Goal: Task Accomplishment & Management: Use online tool/utility

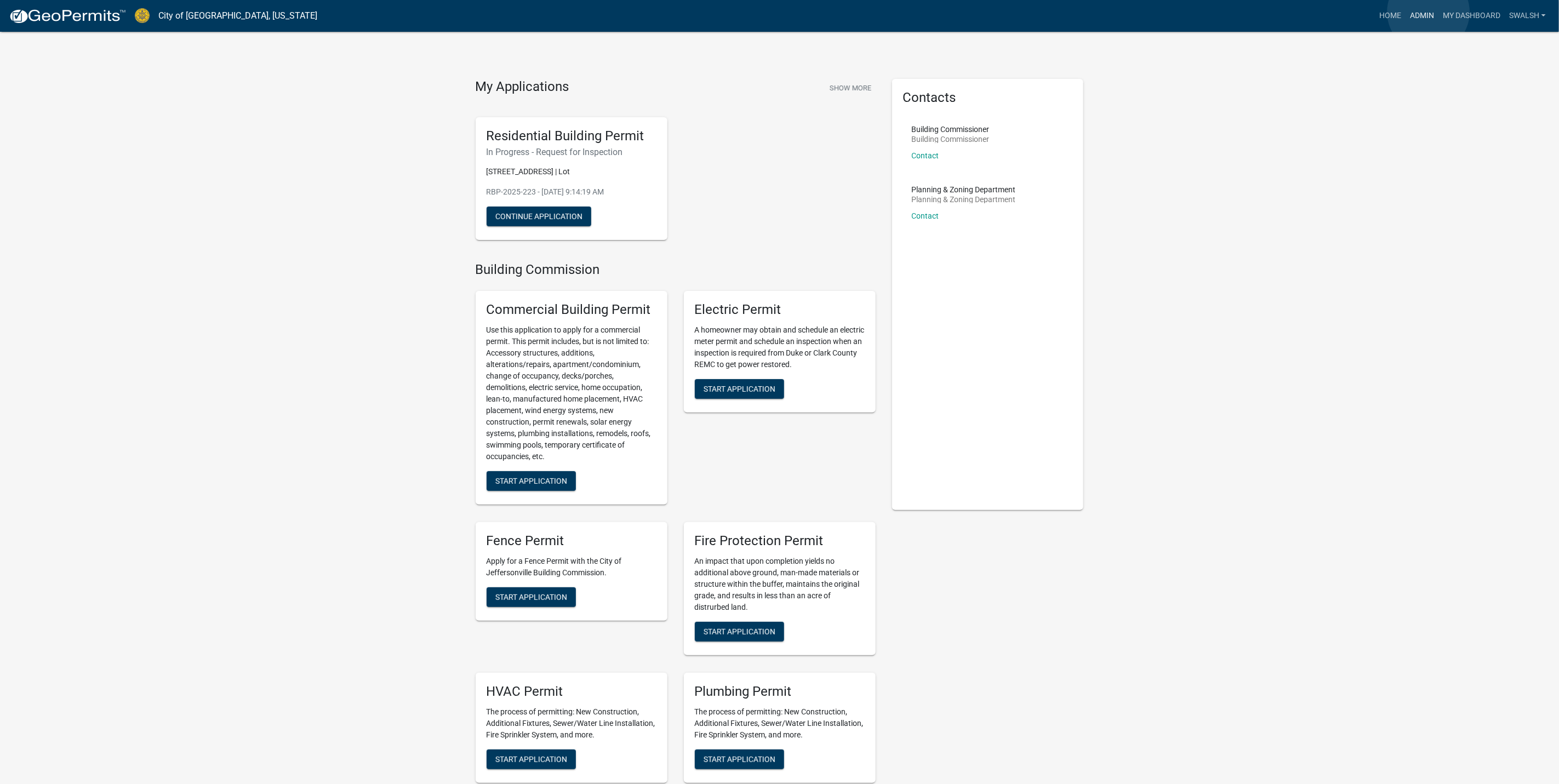
click at [1429, 12] on link "Admin" at bounding box center [1422, 15] width 33 height 21
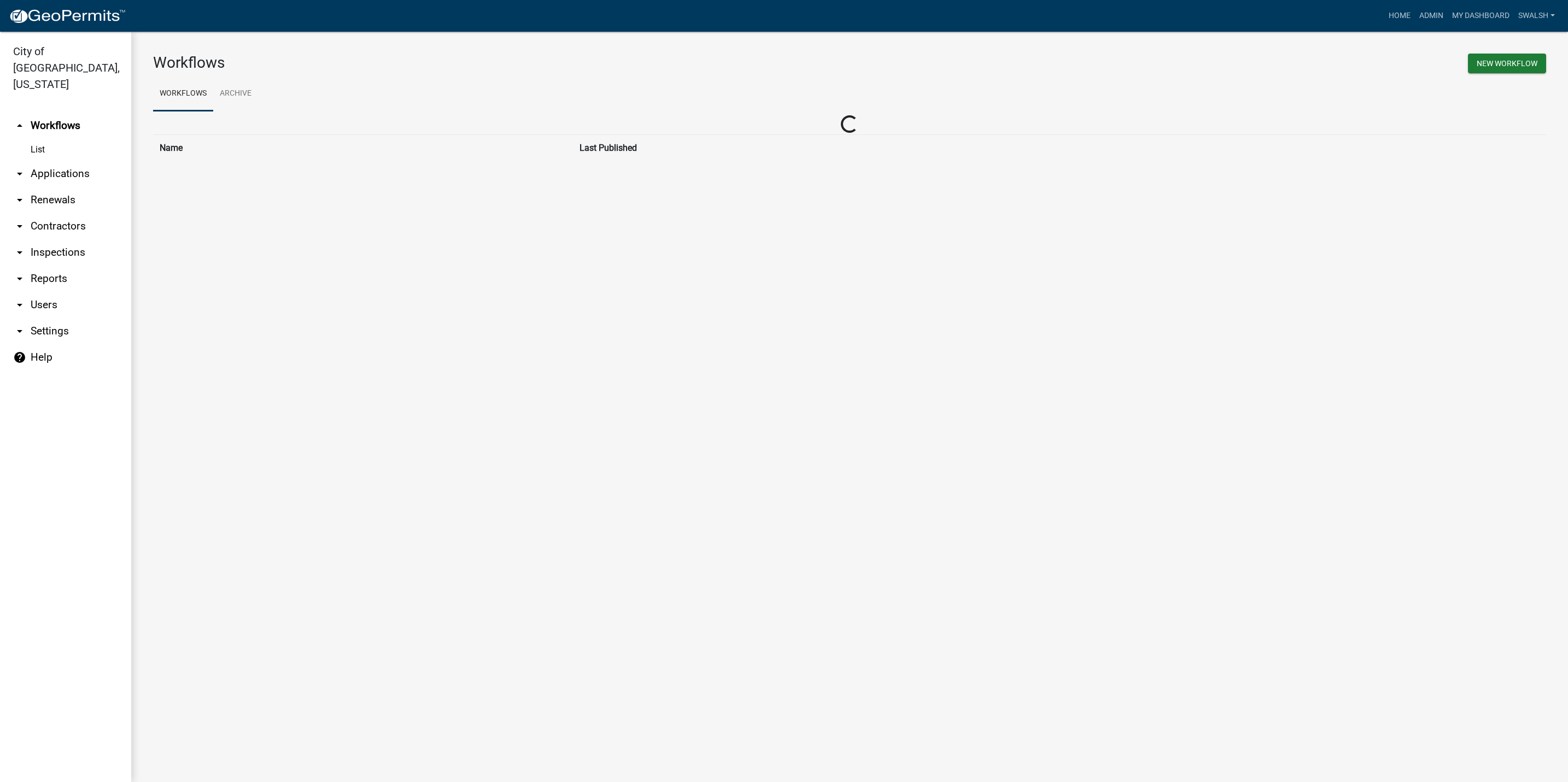
click at [50, 161] on link "arrow_drop_down Applications" at bounding box center [65, 174] width 131 height 26
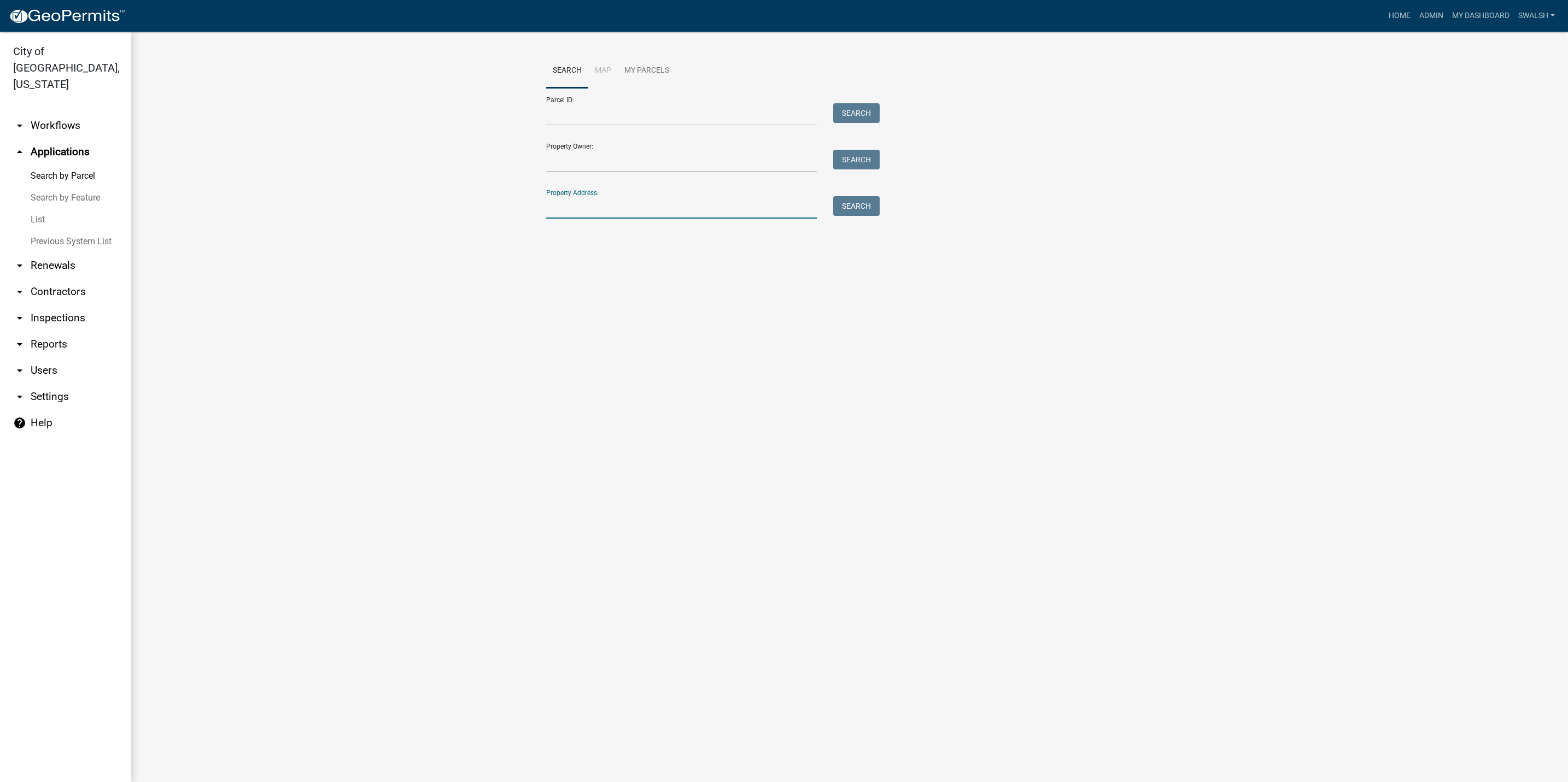
click at [559, 209] on input "Property Address:" at bounding box center [681, 207] width 271 height 22
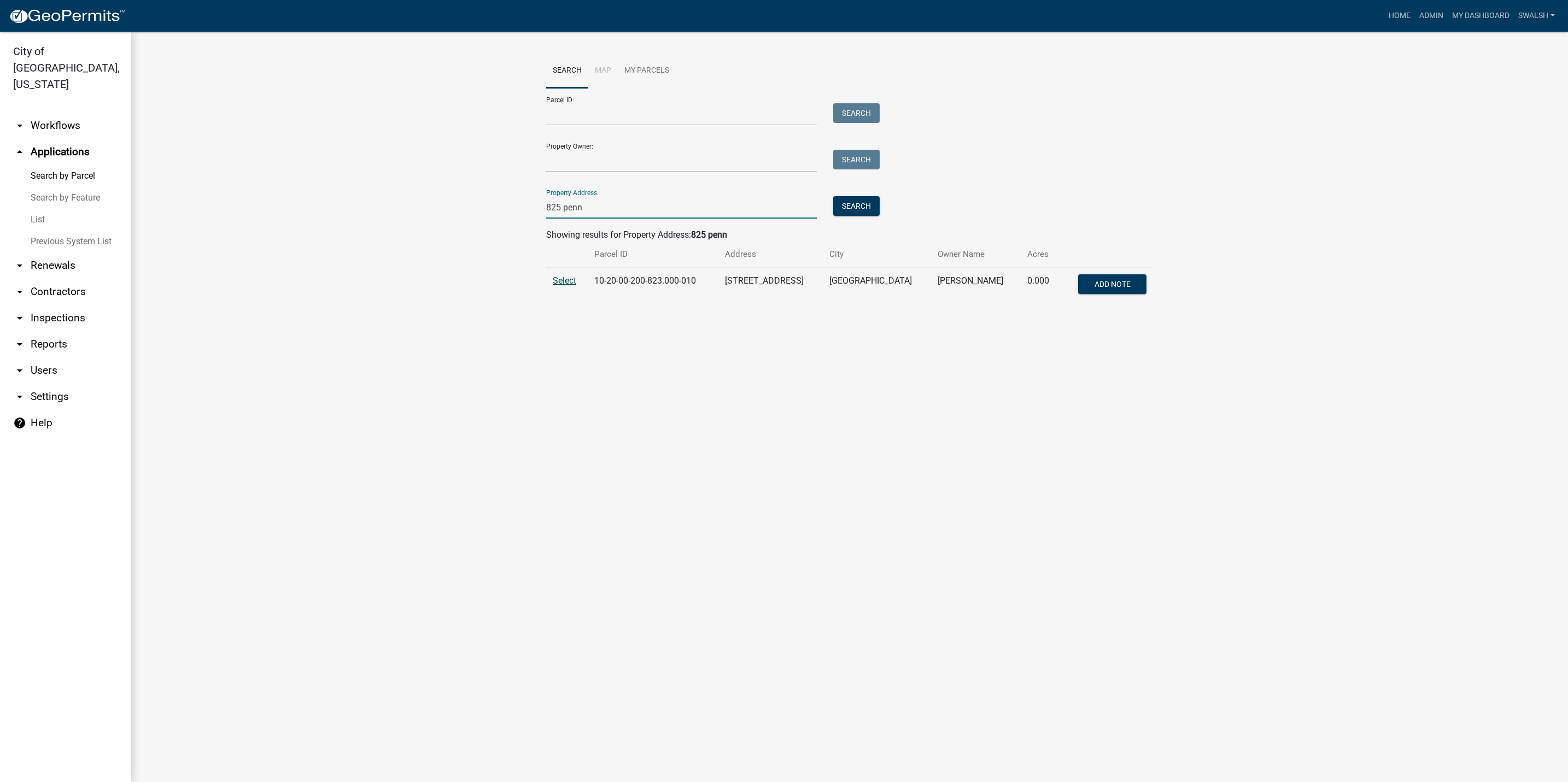
type input "825 penn"
click at [570, 280] on span "Select" at bounding box center [564, 280] width 24 height 11
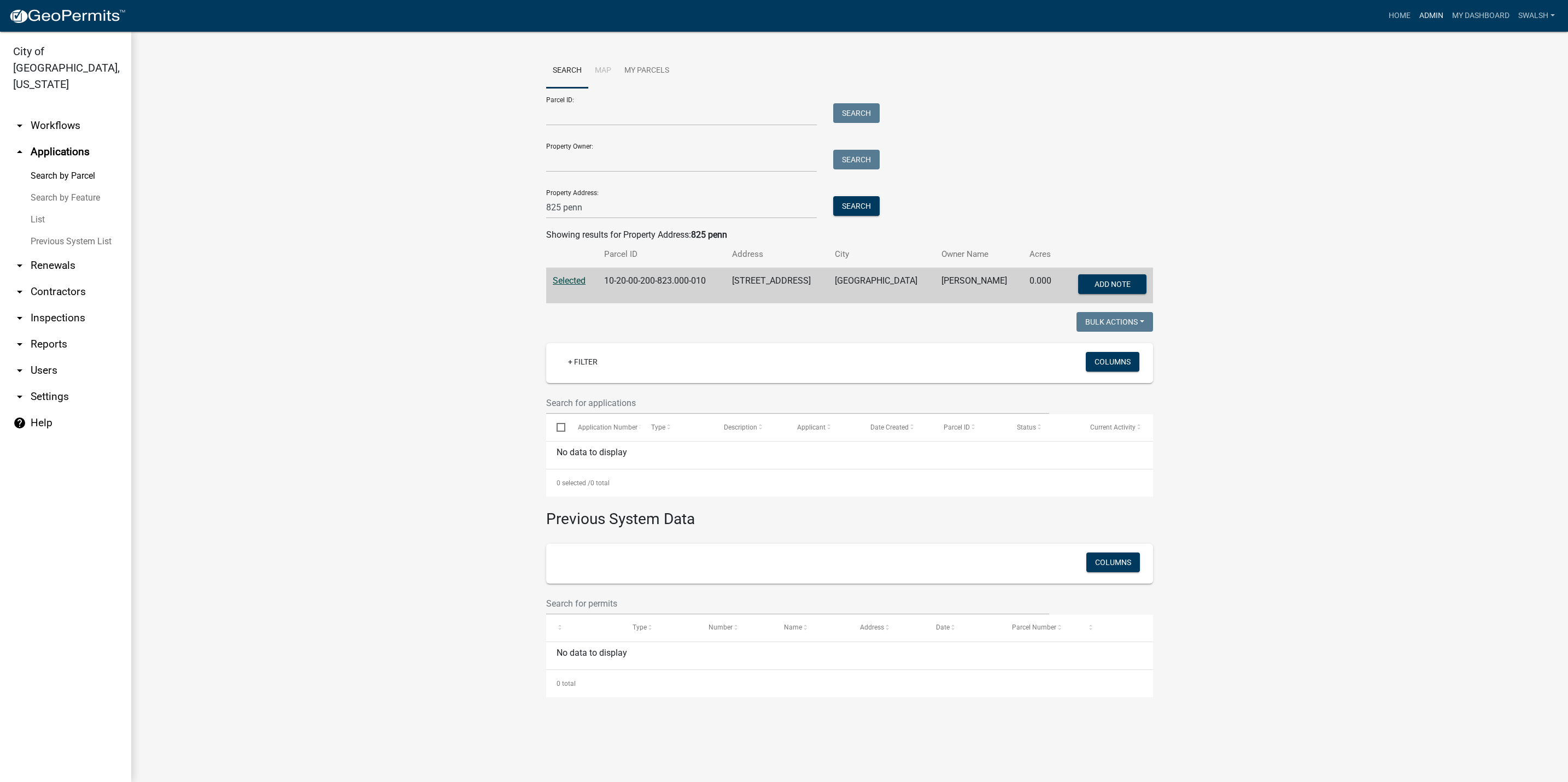
click at [1437, 14] on link "Admin" at bounding box center [1431, 15] width 33 height 20
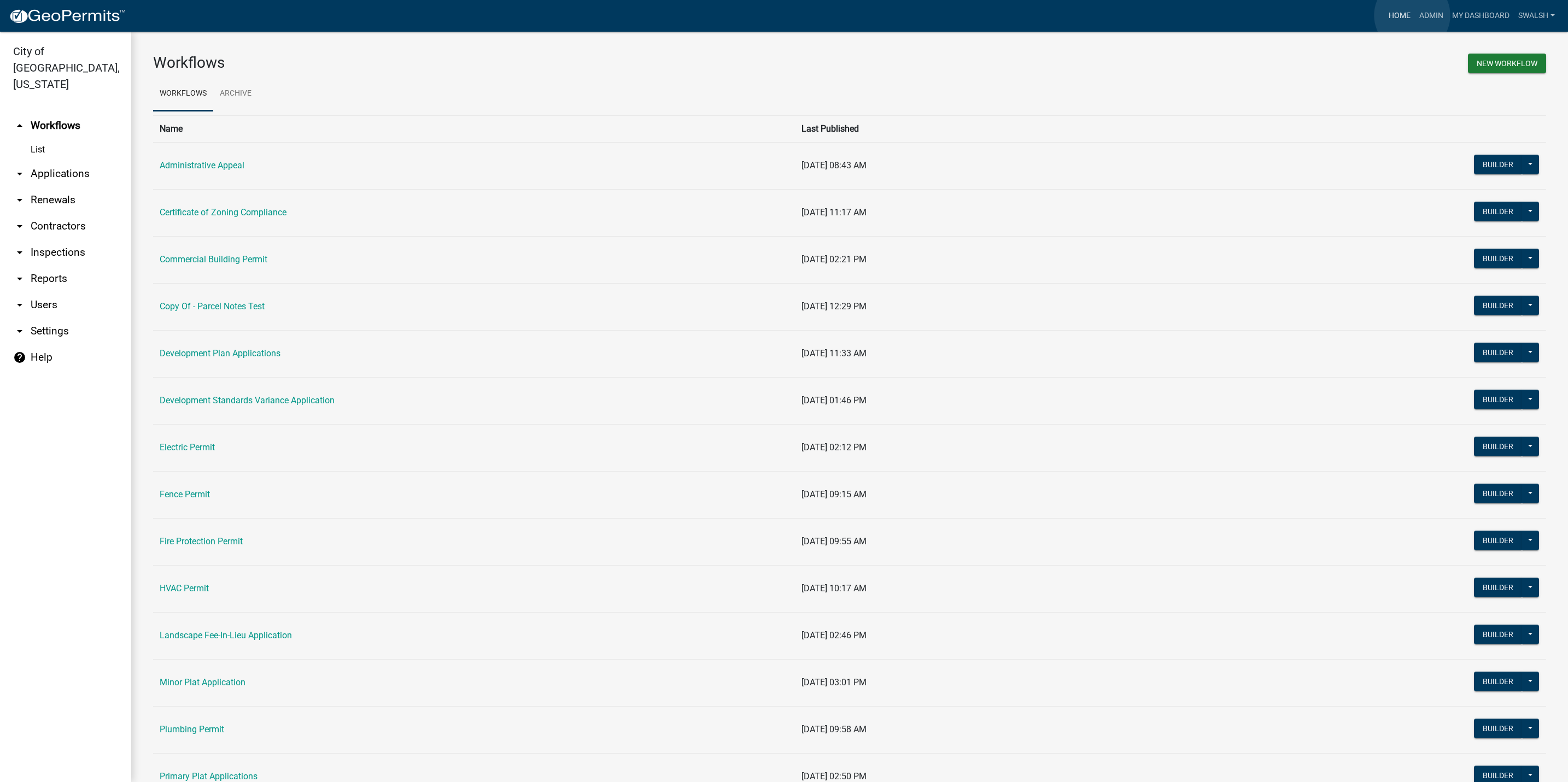
click at [1412, 15] on link "Home" at bounding box center [1400, 15] width 30 height 20
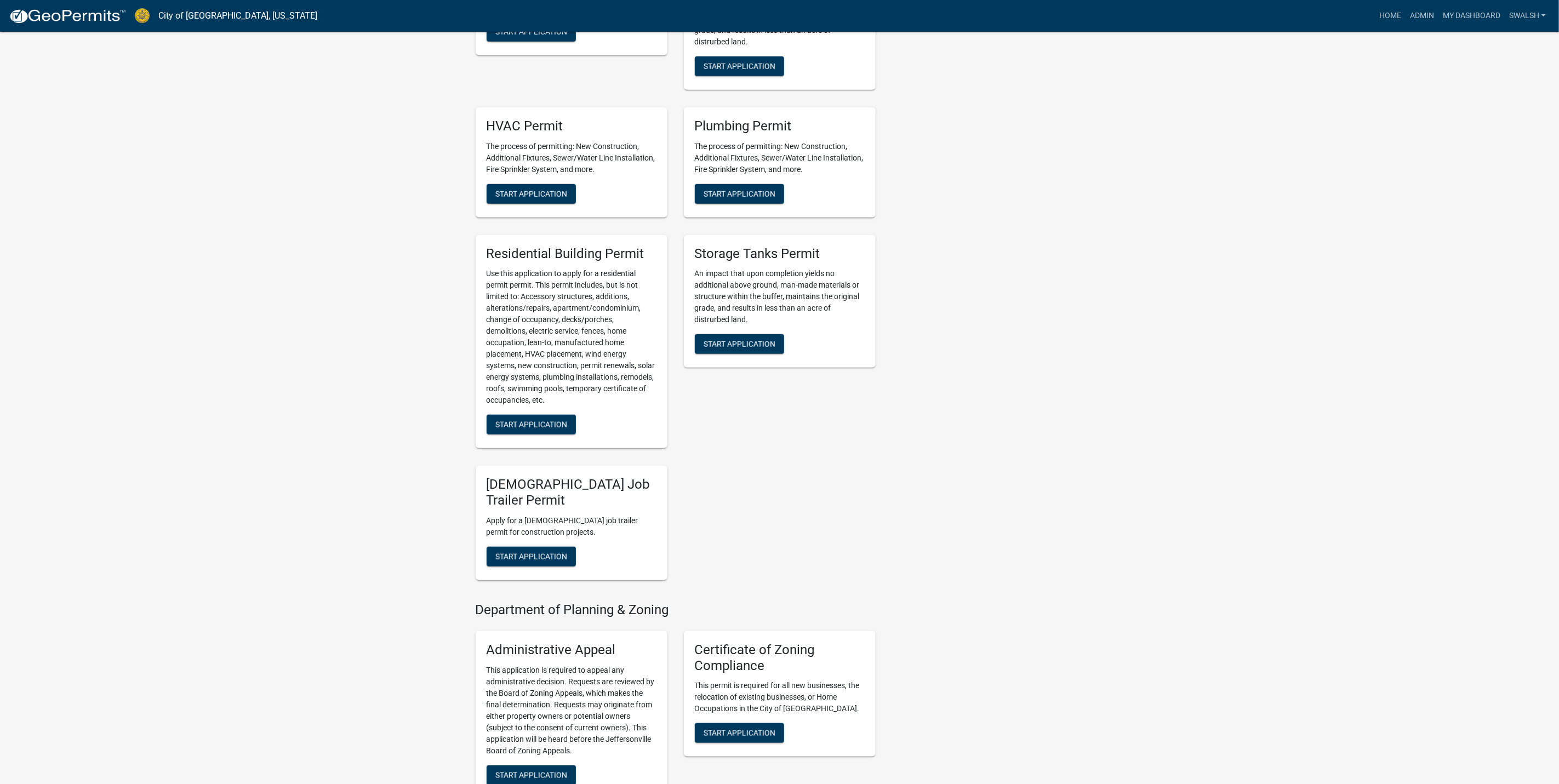
scroll to position [493, 0]
